Goal: Go to known website: Go to known website

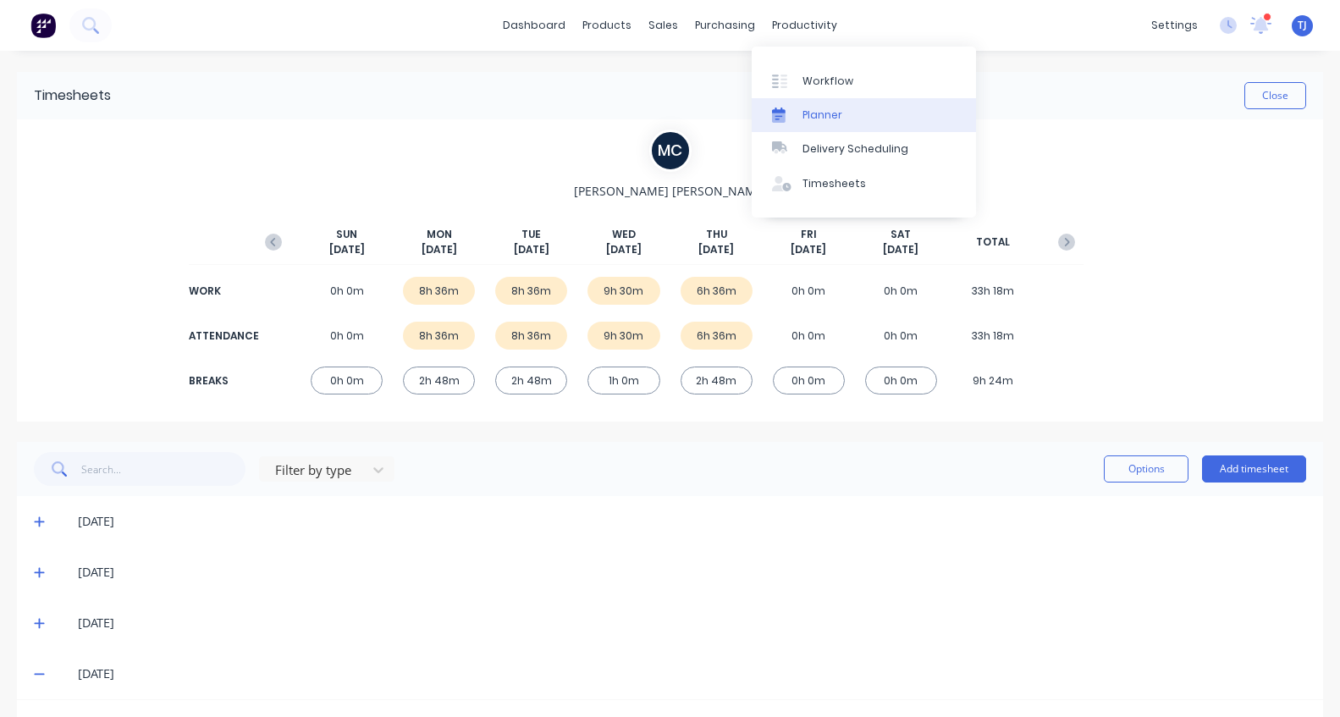
click at [803, 117] on div "Planner" at bounding box center [823, 115] width 40 height 15
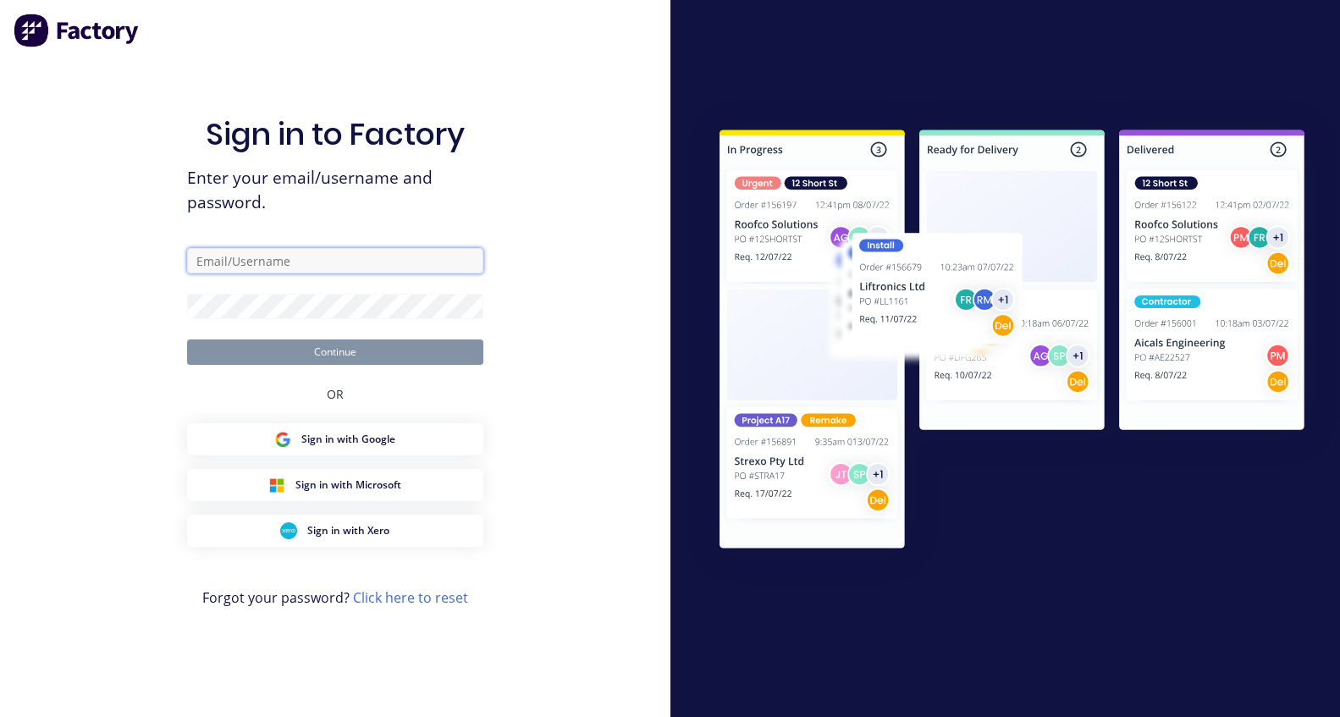
type input "Factory"
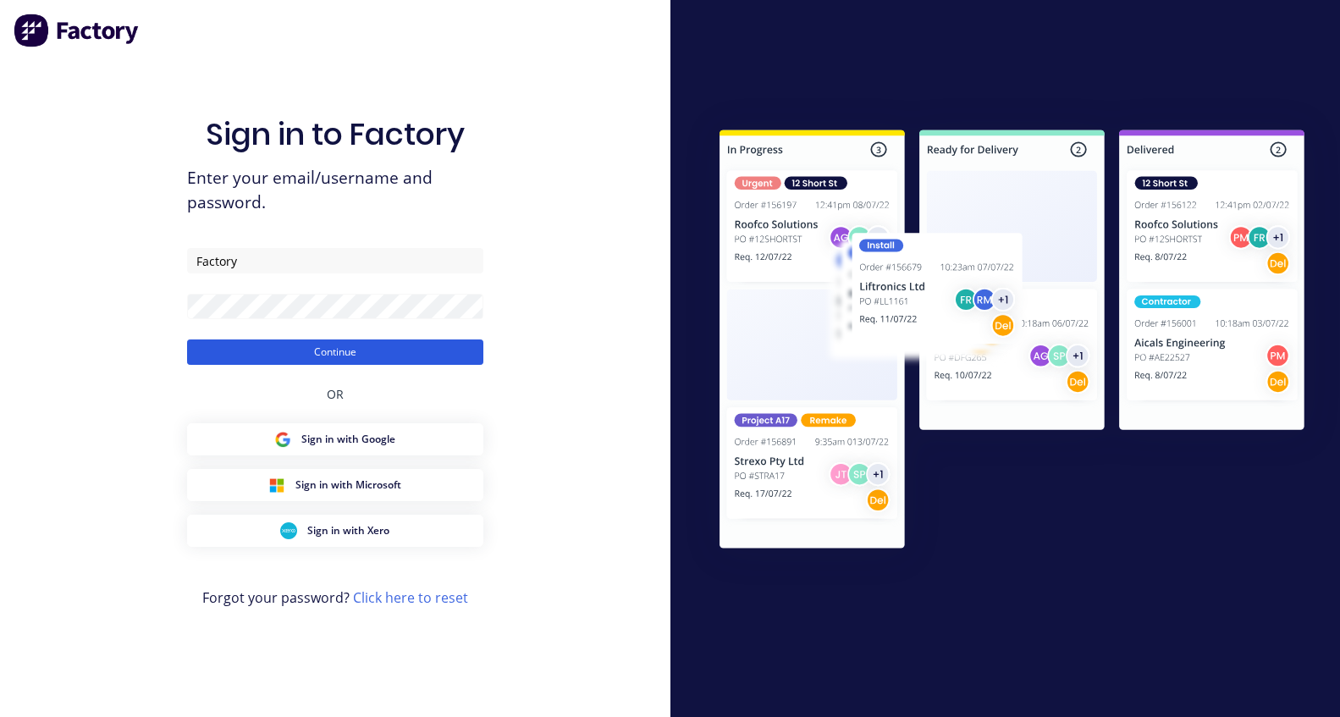
click at [360, 345] on button "Continue" at bounding box center [335, 351] width 296 height 25
